Goal: Check status: Check status

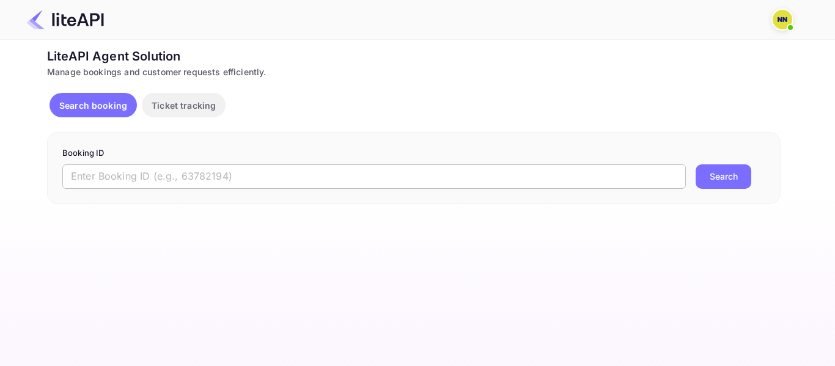
click at [117, 176] on input "text" at bounding box center [373, 176] width 623 height 24
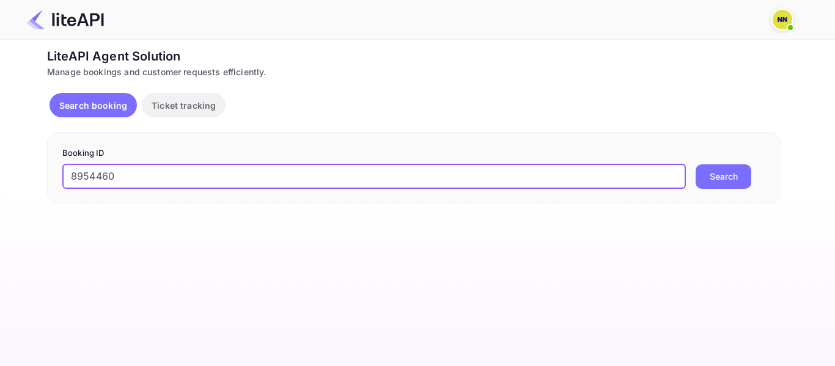
type input "8954460"
click at [726, 169] on button "Search" at bounding box center [723, 176] width 56 height 24
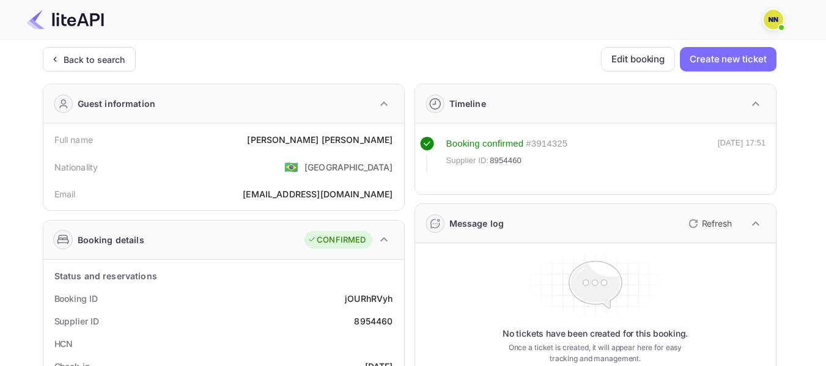
drag, startPoint x: 69, startPoint y: 66, endPoint x: 335, endPoint y: 6, distance: 273.1
click at [70, 65] on div "Back to search" at bounding box center [89, 59] width 93 height 24
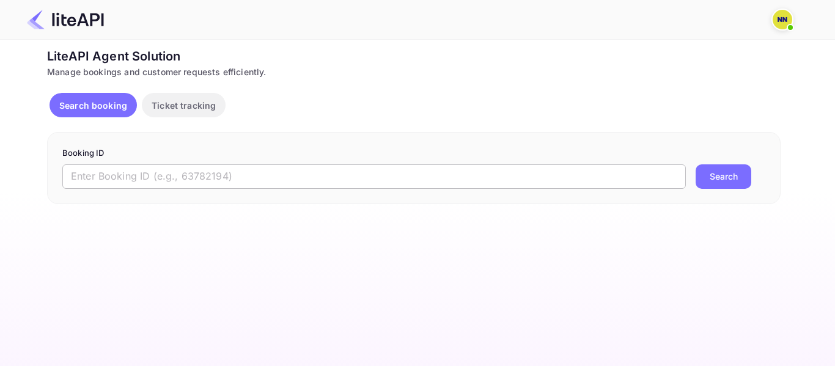
click at [134, 171] on input "text" at bounding box center [373, 176] width 623 height 24
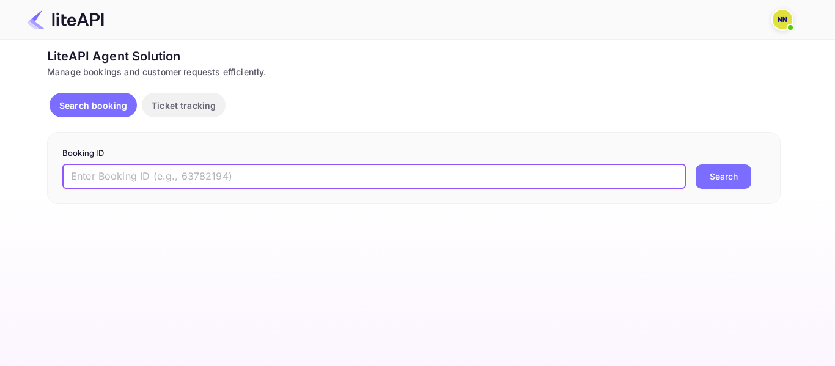
paste input "VNHLON"
click at [101, 172] on input "VNHLON" at bounding box center [373, 176] width 623 height 24
paste input "8952983"
click at [101, 170] on input "VNHLON" at bounding box center [373, 176] width 623 height 24
type input "8952983"
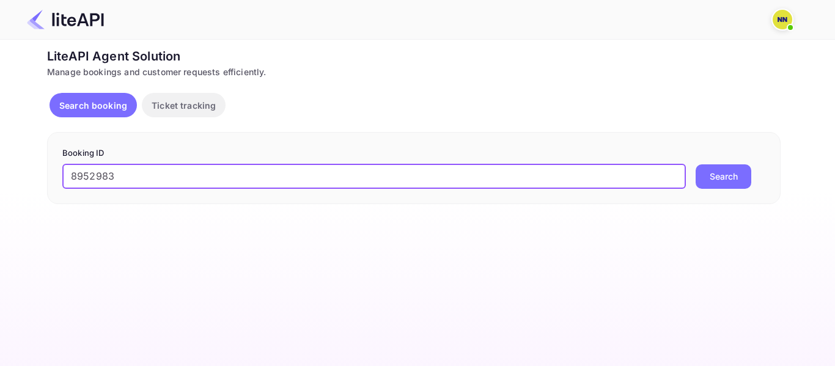
click at [742, 177] on button "Search" at bounding box center [723, 176] width 56 height 24
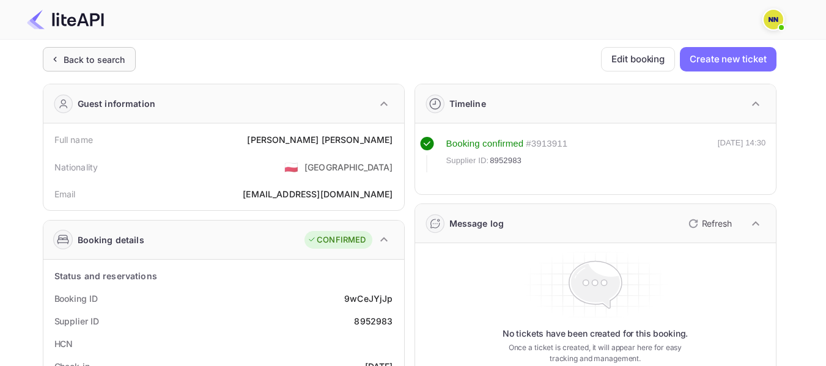
click at [70, 54] on div "Back to search" at bounding box center [95, 59] width 62 height 13
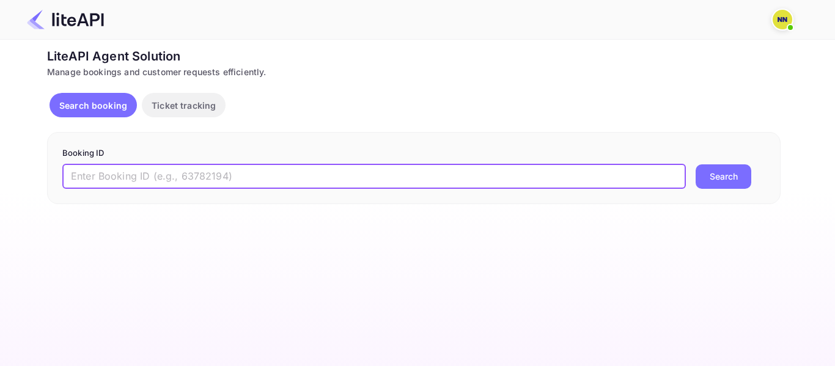
click at [144, 174] on input "text" at bounding box center [373, 176] width 623 height 24
paste input "8956634"
type input "8956634"
click at [724, 179] on button "Search" at bounding box center [723, 176] width 56 height 24
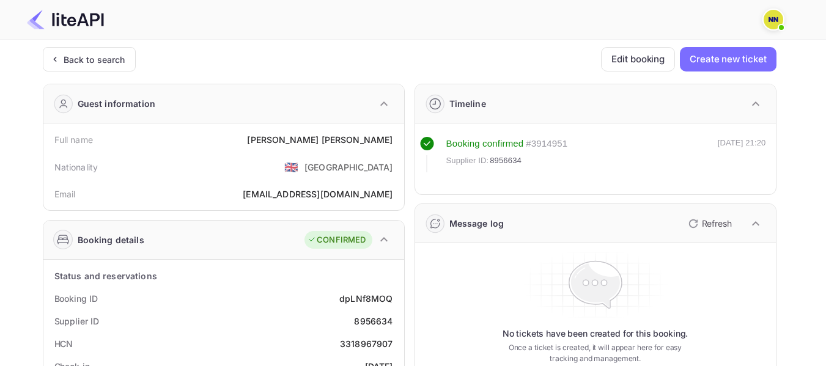
click at [376, 341] on div "3318967907" at bounding box center [366, 343] width 53 height 13
copy div "3318967907"
